Goal: Find specific page/section: Find specific page/section

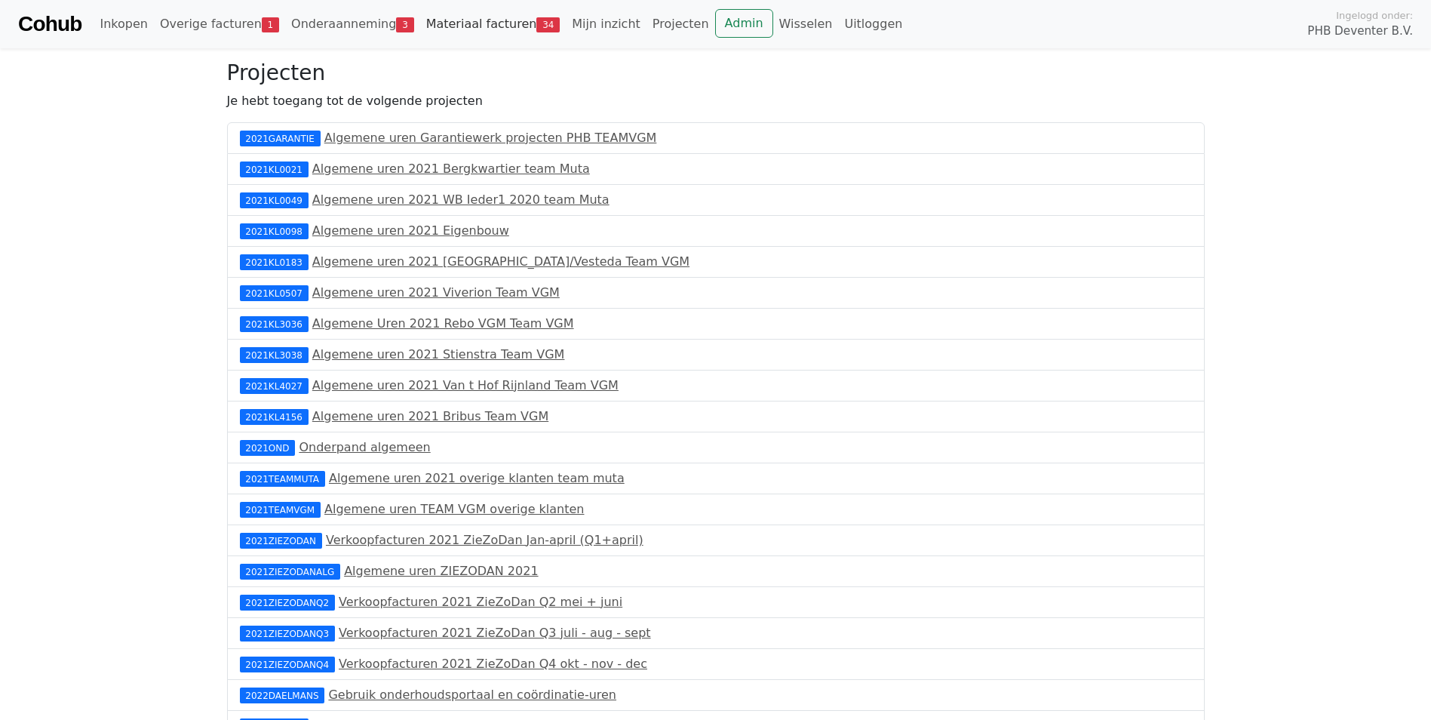
click at [432, 27] on link "Materiaal facturen 34" at bounding box center [493, 24] width 146 height 30
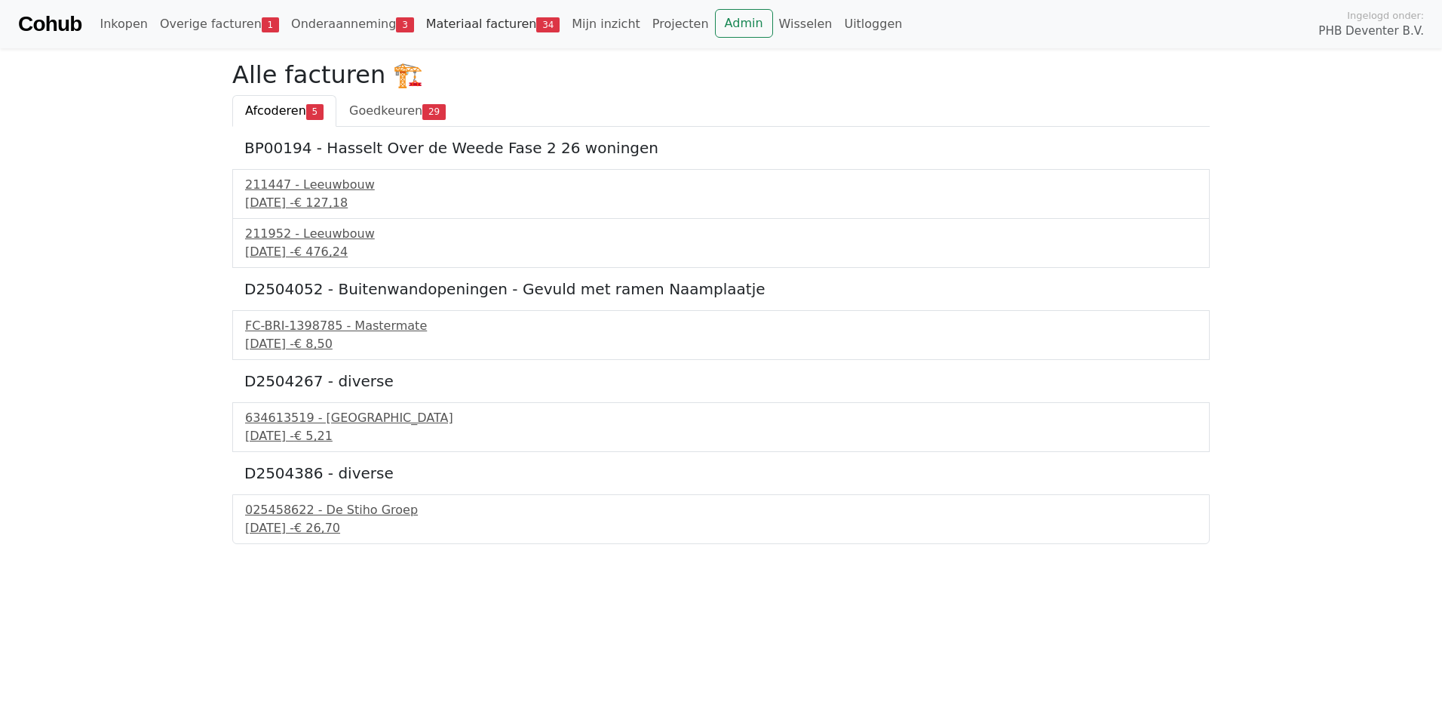
click at [432, 27] on link "Materiaal facturen 34" at bounding box center [493, 24] width 146 height 30
click at [325, 26] on link "Onderaanneming 3" at bounding box center [352, 24] width 135 height 30
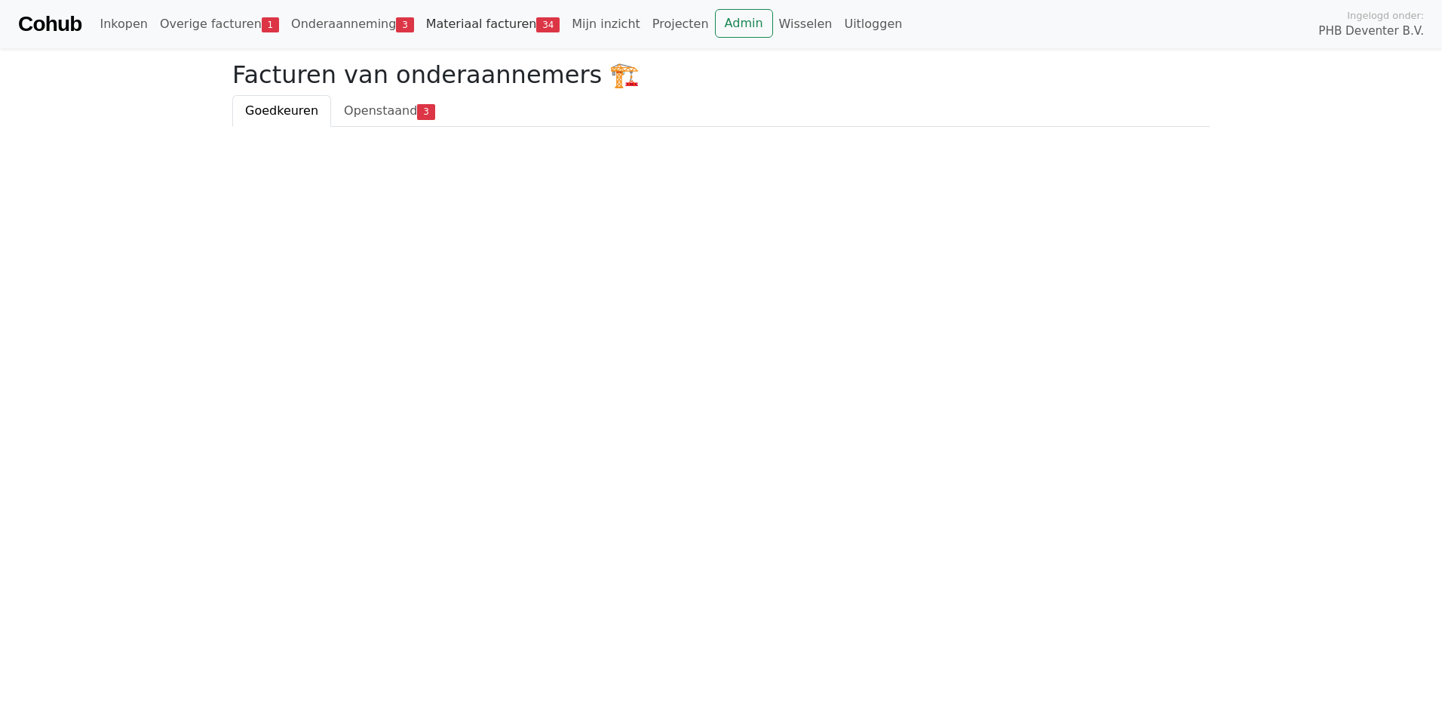
click at [440, 21] on link "Materiaal facturen 34" at bounding box center [493, 24] width 146 height 30
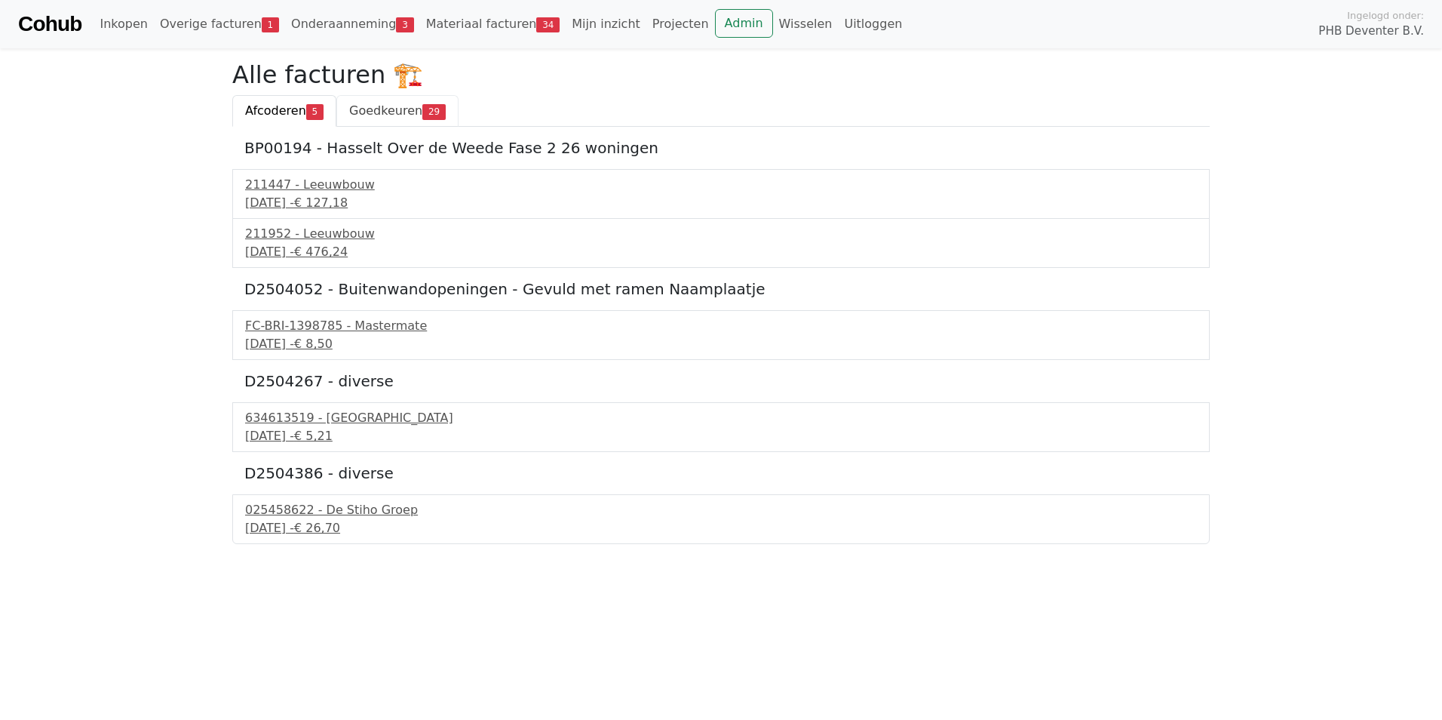
click at [389, 114] on span "Goedkeuren" at bounding box center [385, 110] width 73 height 14
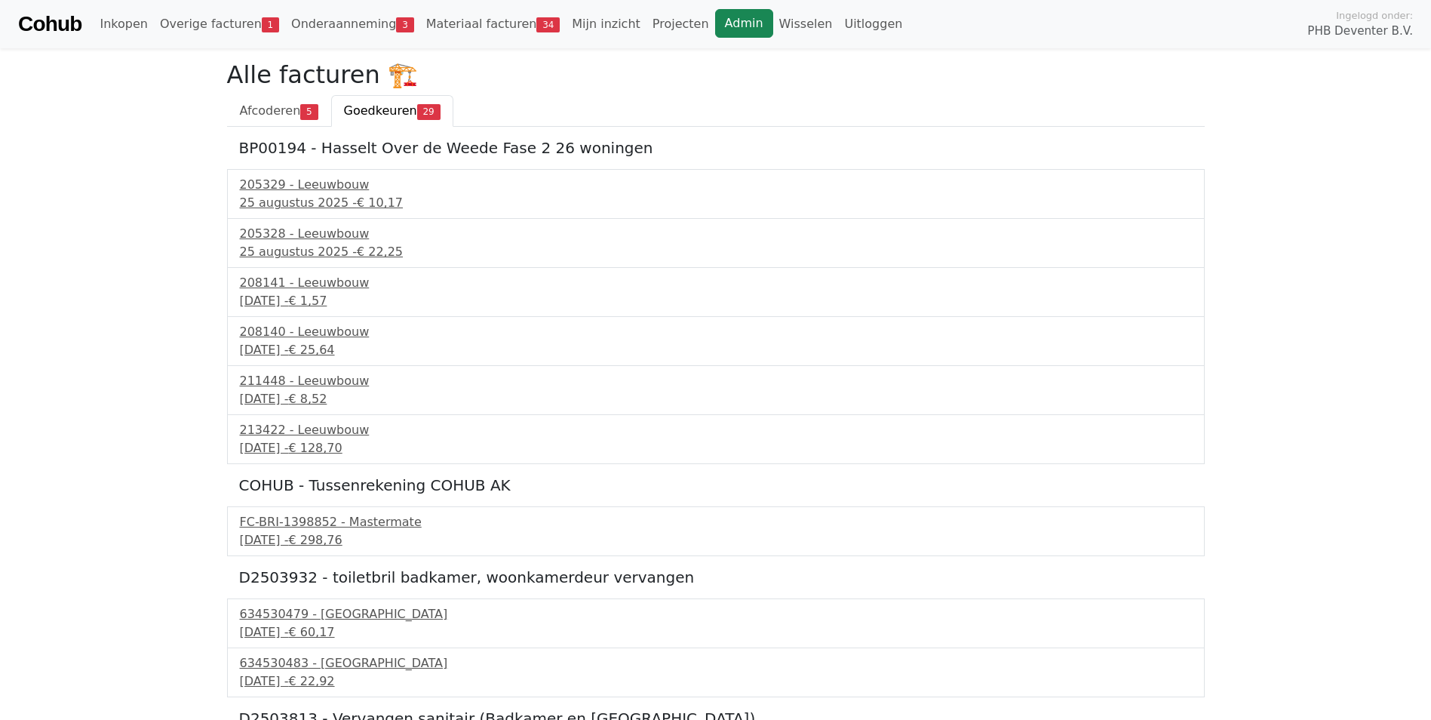
click at [715, 29] on link "Admin" at bounding box center [744, 23] width 58 height 29
